Goal: Information Seeking & Learning: Learn about a topic

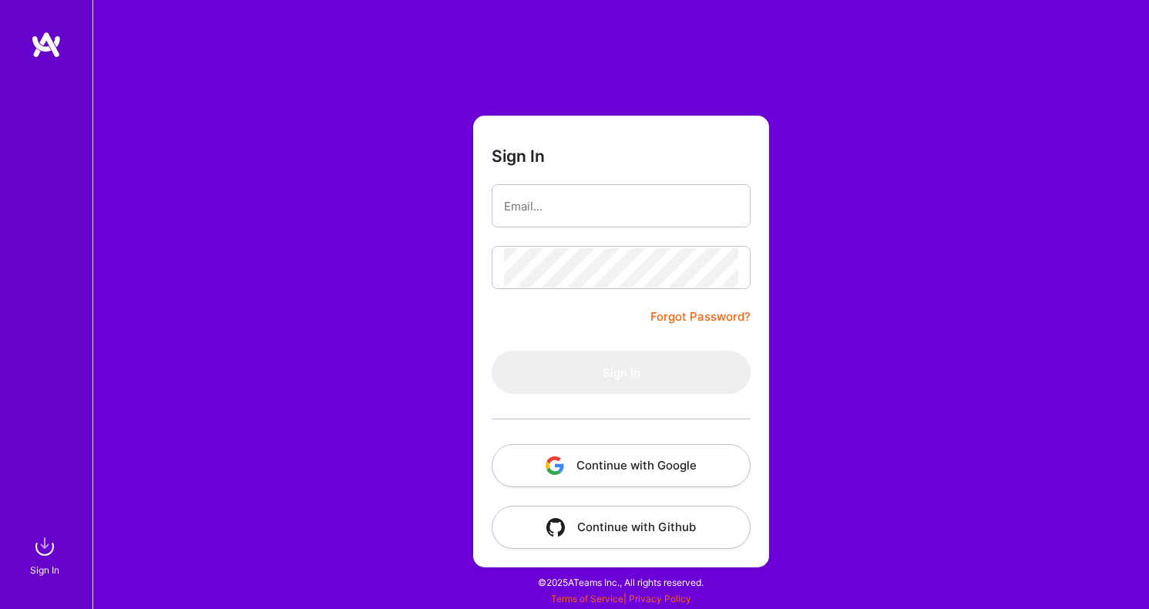
click at [554, 210] on input "email" at bounding box center [621, 206] width 234 height 39
type input "[PERSON_NAME][EMAIL_ADDRESS][DOMAIN_NAME]"
click at [621, 372] on button "Sign In" at bounding box center [621, 372] width 259 height 43
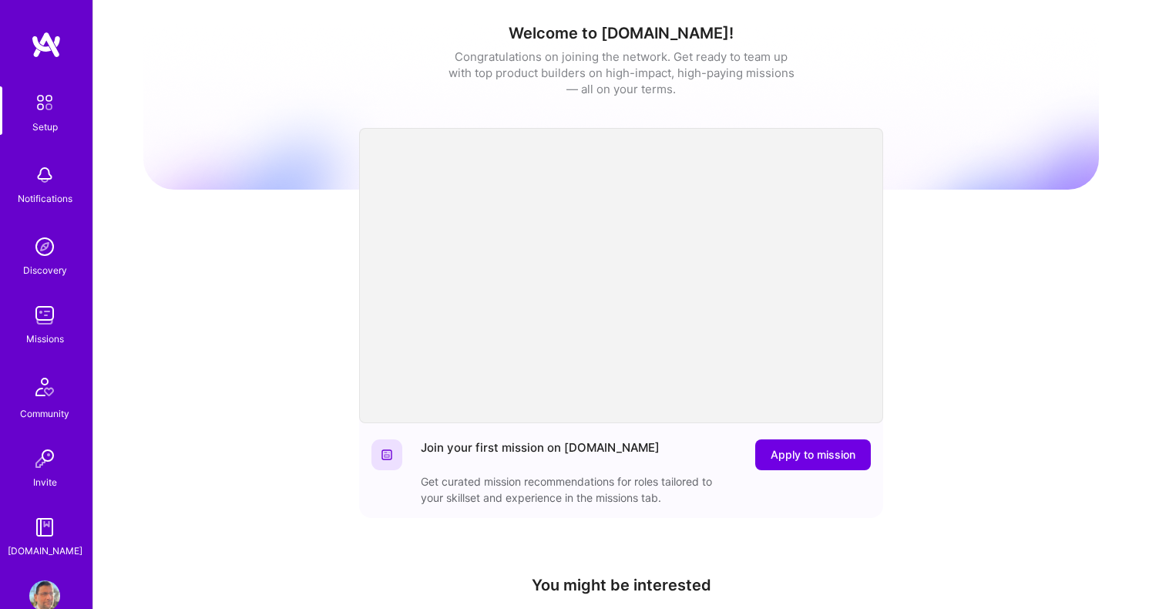
click at [39, 318] on img at bounding box center [44, 315] width 31 height 31
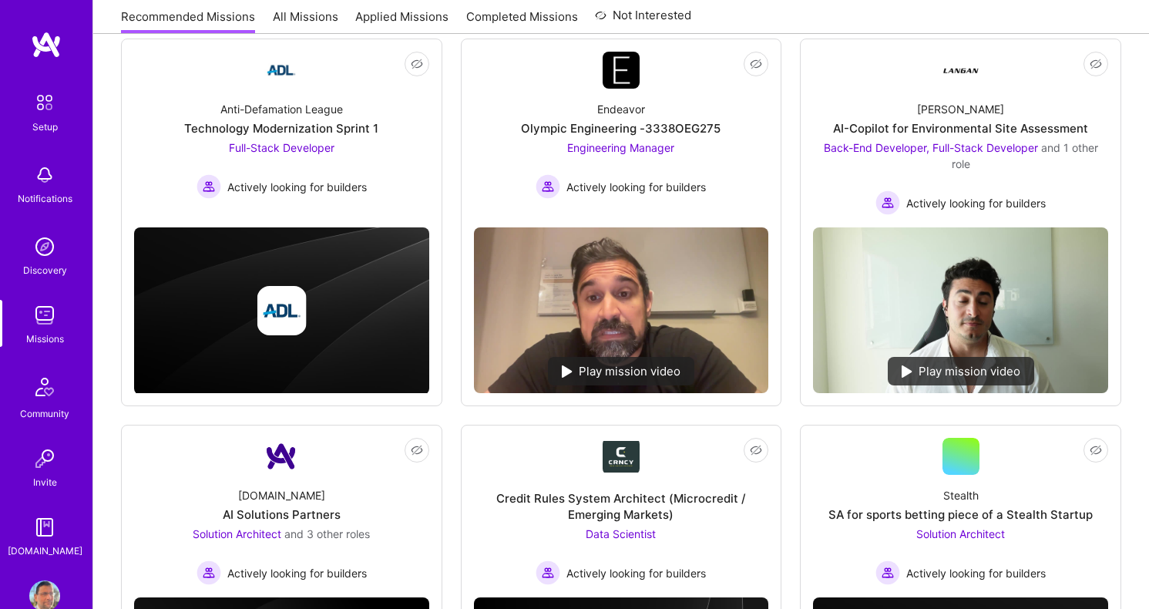
scroll to position [230, 0]
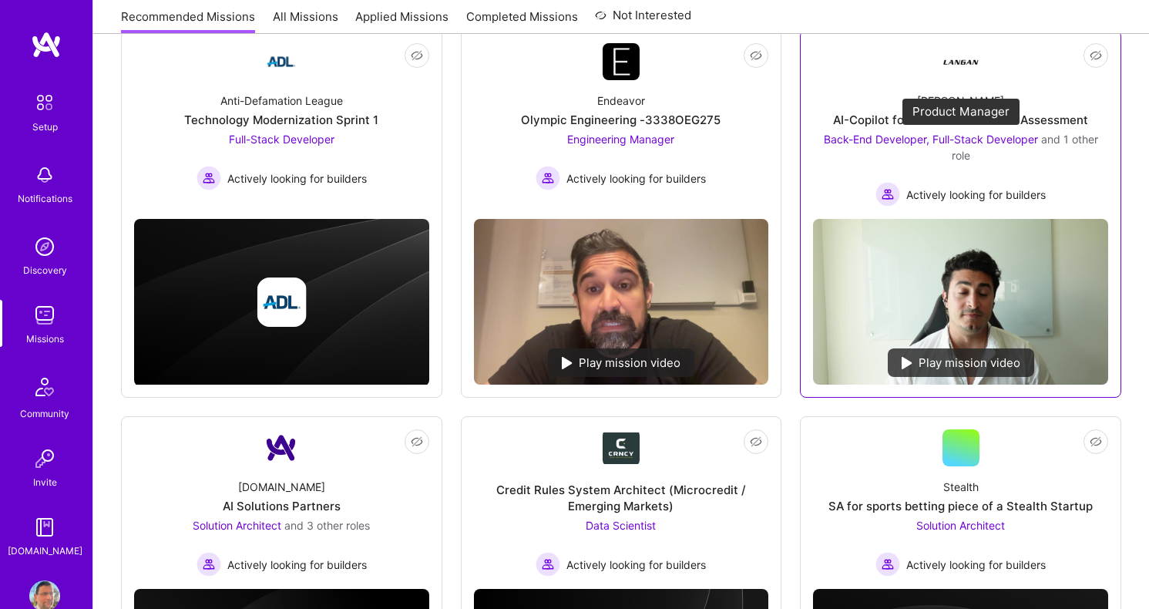
click at [892, 138] on span "Back-End Developer, Full-Stack Developer" at bounding box center [931, 139] width 214 height 13
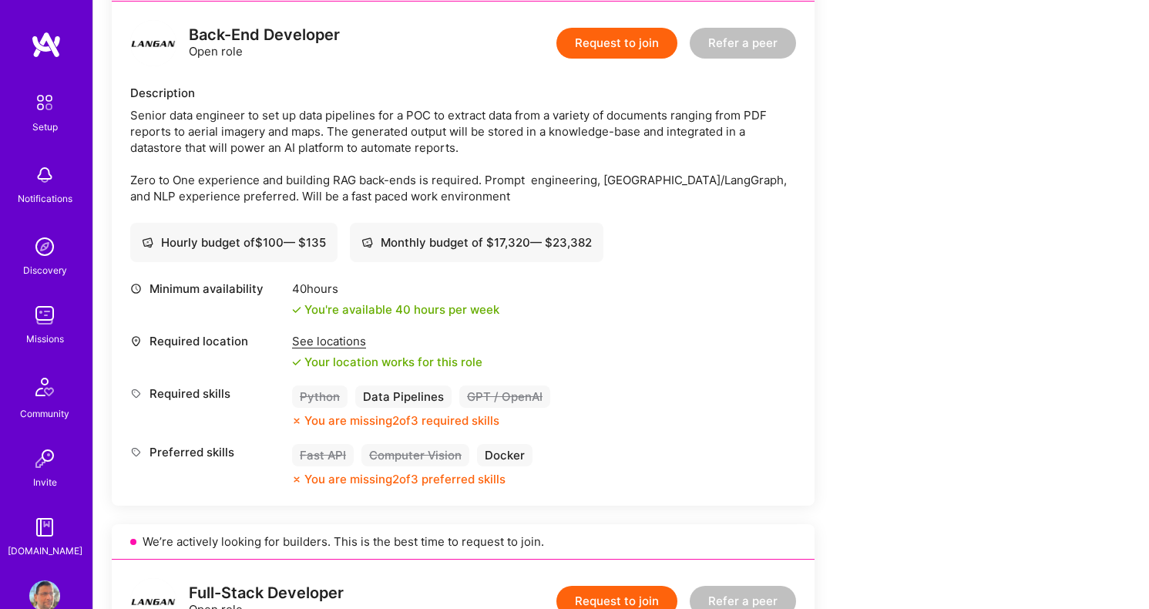
scroll to position [398, 0]
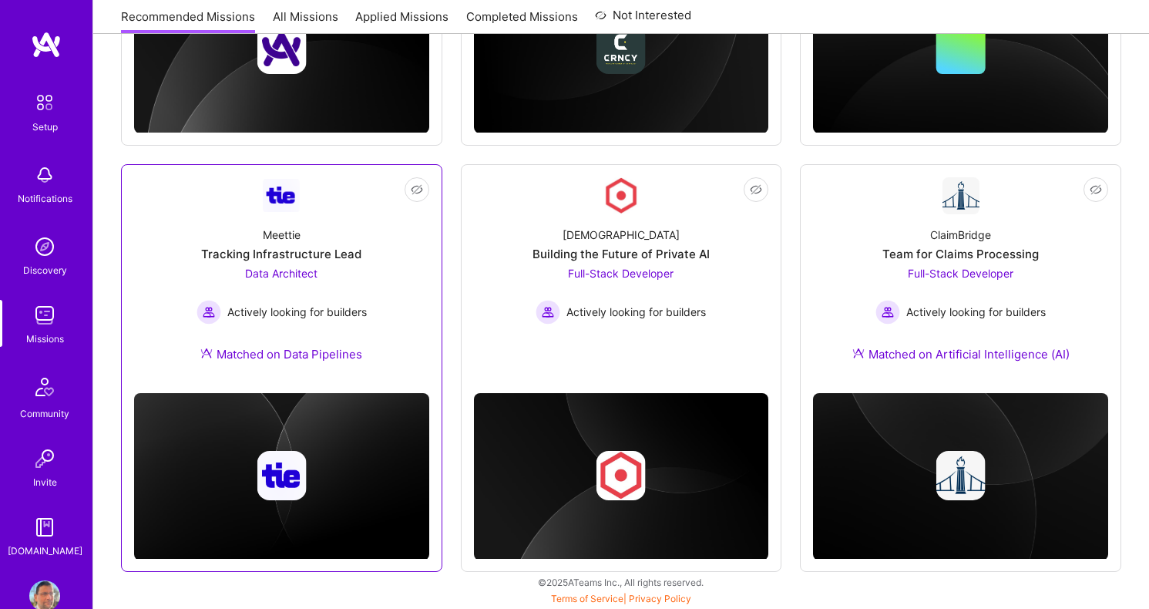
scroll to position [852, 0]
click at [290, 267] on span "Data Architect" at bounding box center [281, 273] width 72 height 13
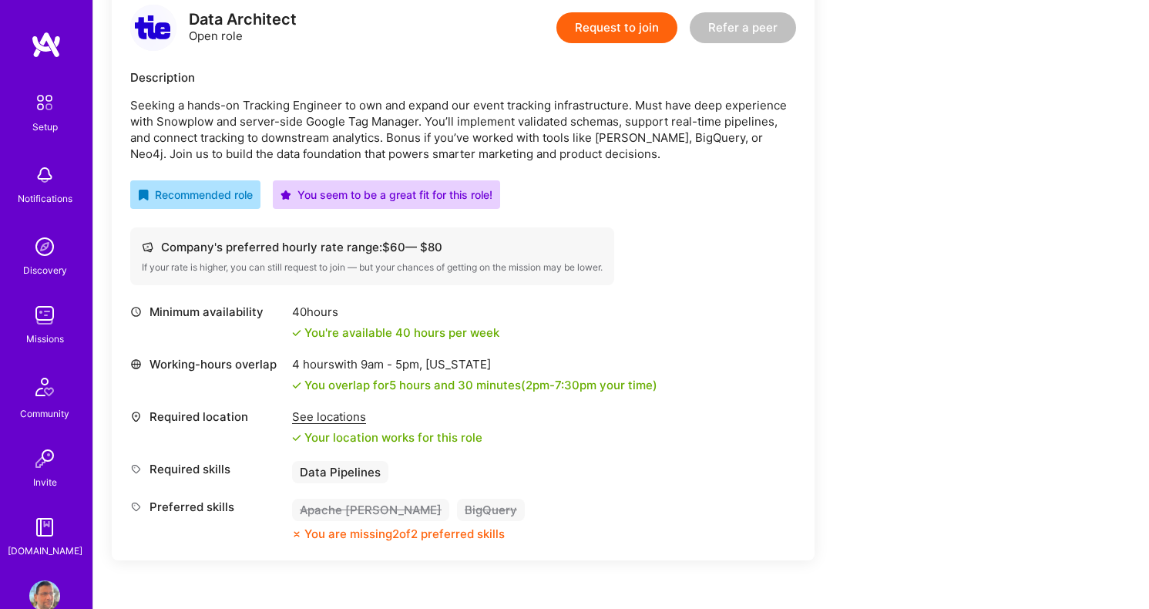
scroll to position [411, 0]
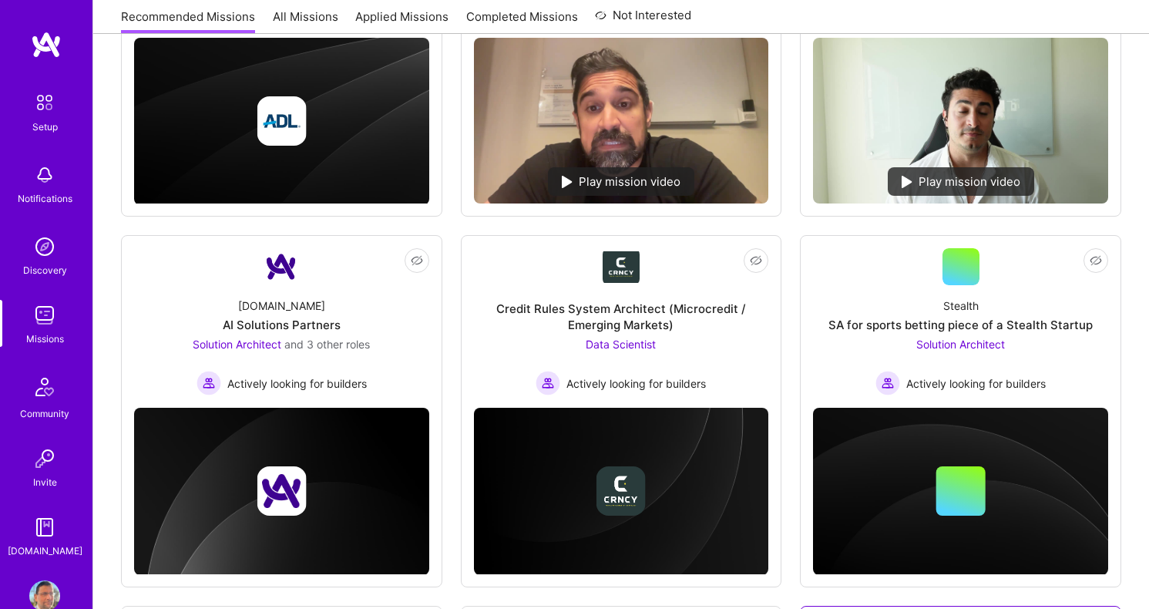
scroll to position [852, 0]
